Goal: Information Seeking & Learning: Learn about a topic

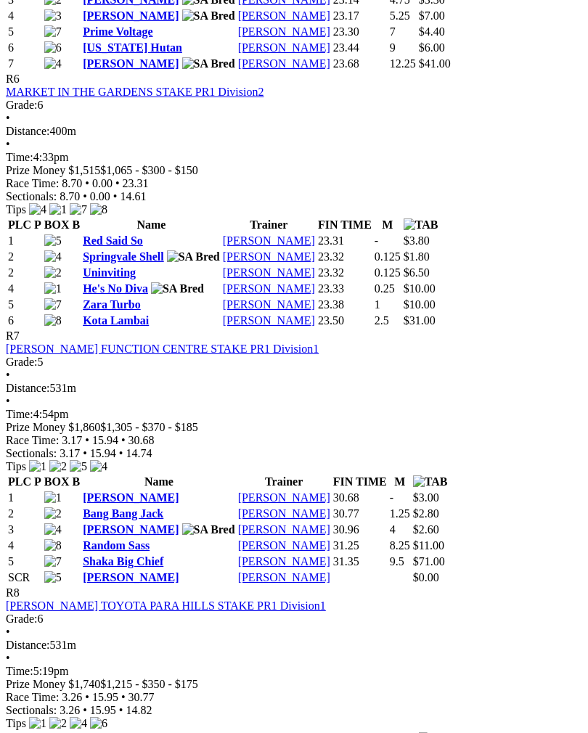
scroll to position [1978, 0]
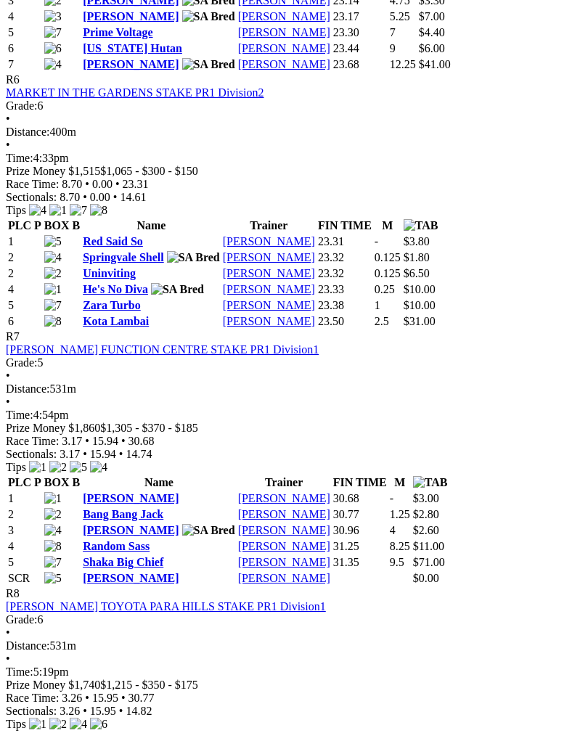
click at [562, 356] on div "[PERSON_NAME] FUNCTION CENTRE STAKE PR1 Division1" at bounding box center [294, 349] width 576 height 13
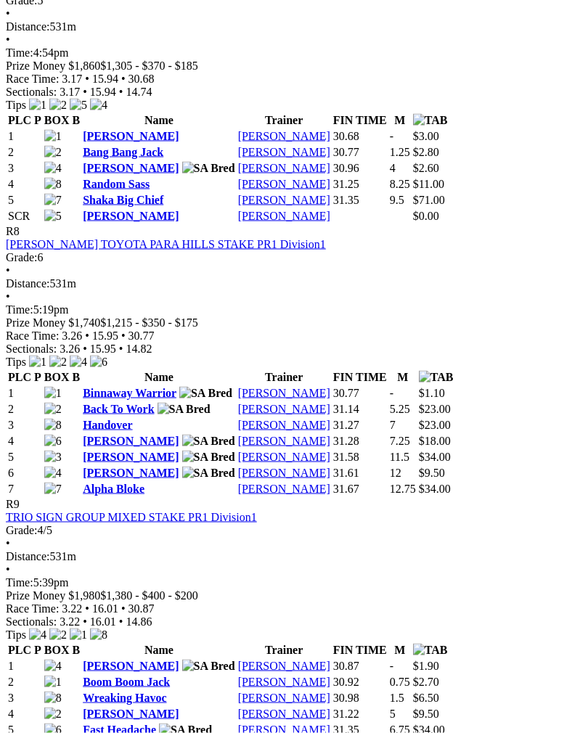
scroll to position [2341, 0]
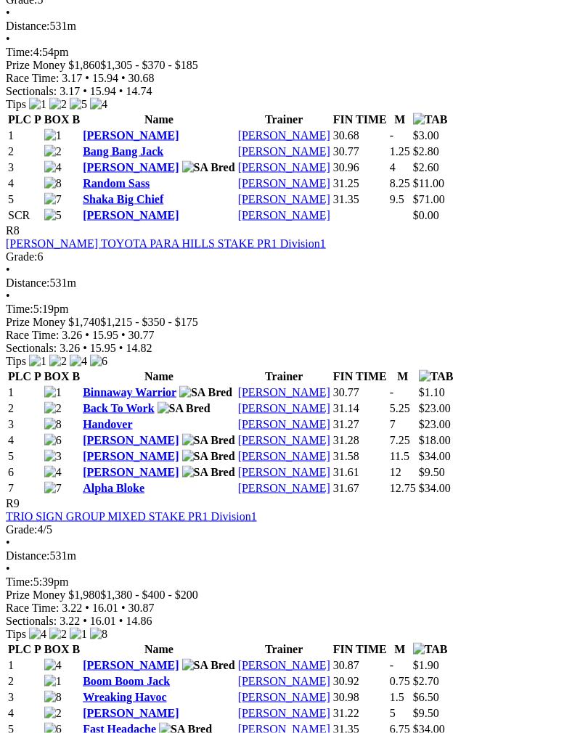
click at [134, 142] on link "Keeley Rose" at bounding box center [131, 135] width 96 height 12
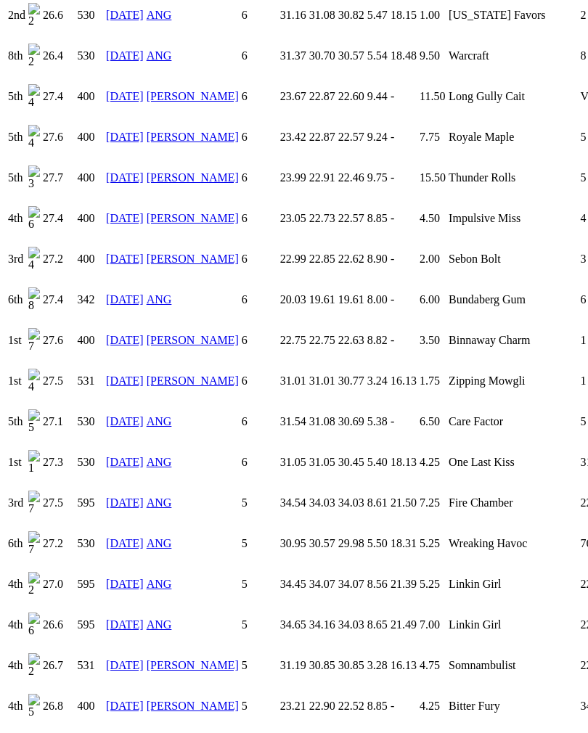
scroll to position [1569, 0]
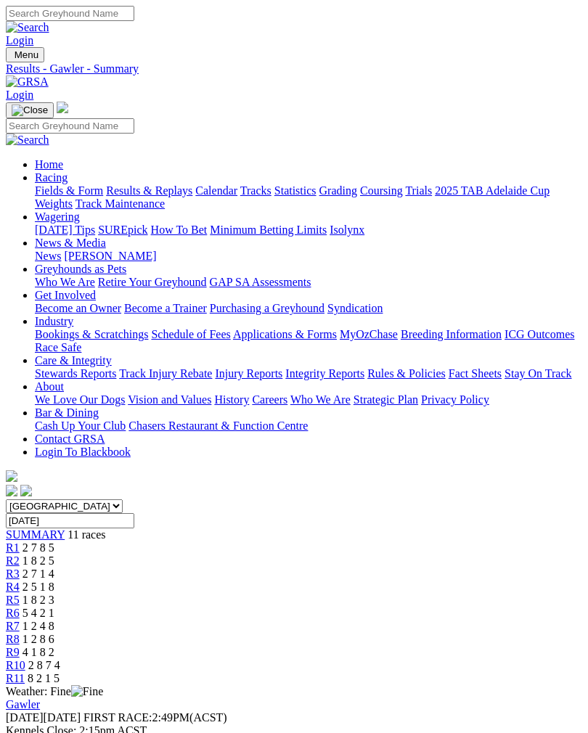
scroll to position [2342, 0]
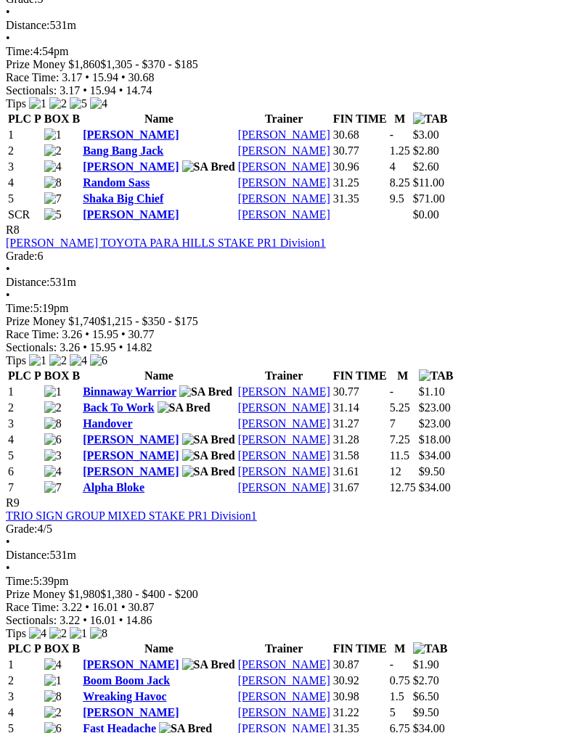
click at [147, 157] on link "Bang Bang Jack" at bounding box center [123, 150] width 81 height 12
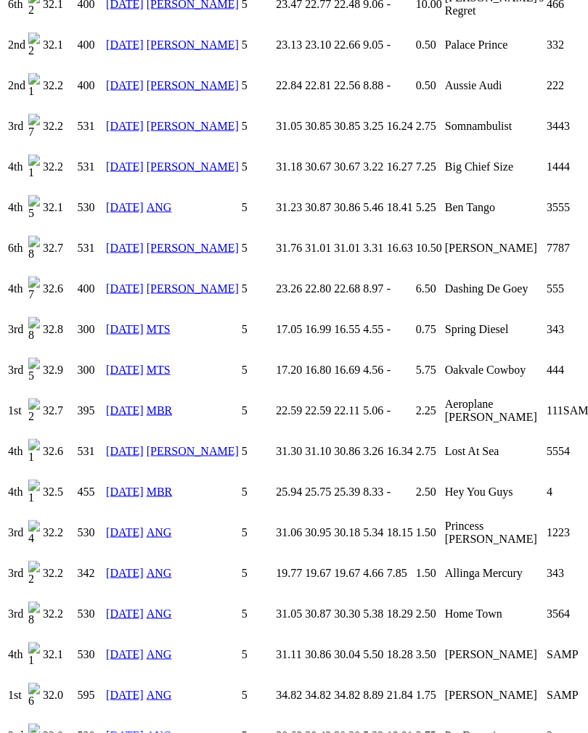
scroll to position [2112, 0]
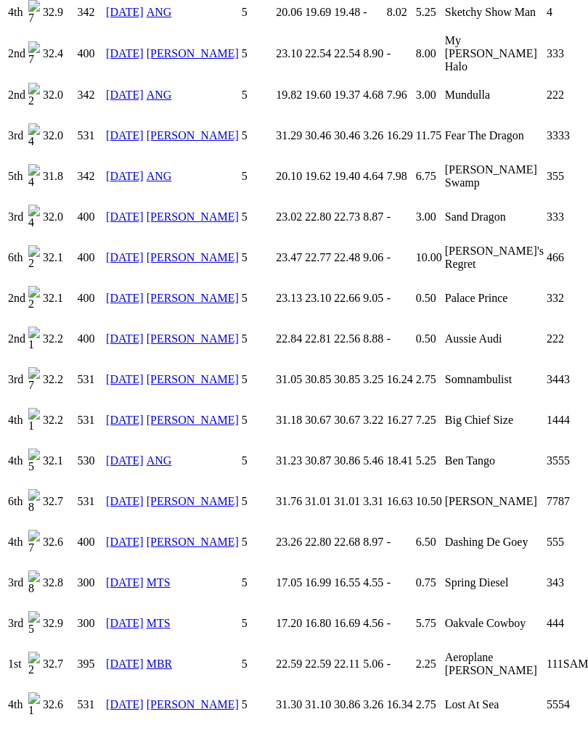
scroll to position [1851, 0]
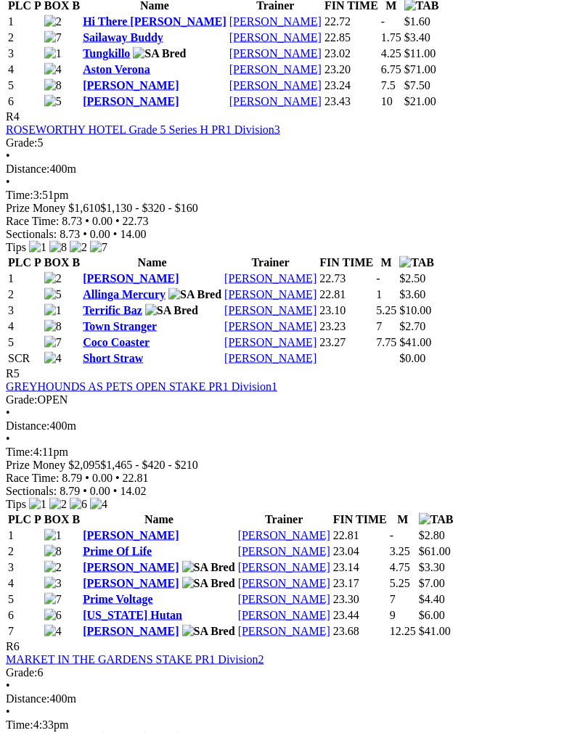
scroll to position [1407, 0]
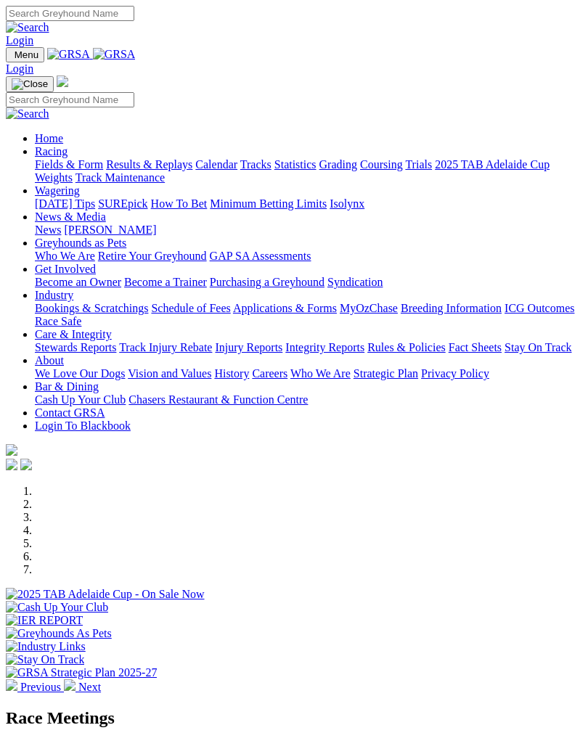
scroll to position [152, 0]
